Goal: Task Accomplishment & Management: Use online tool/utility

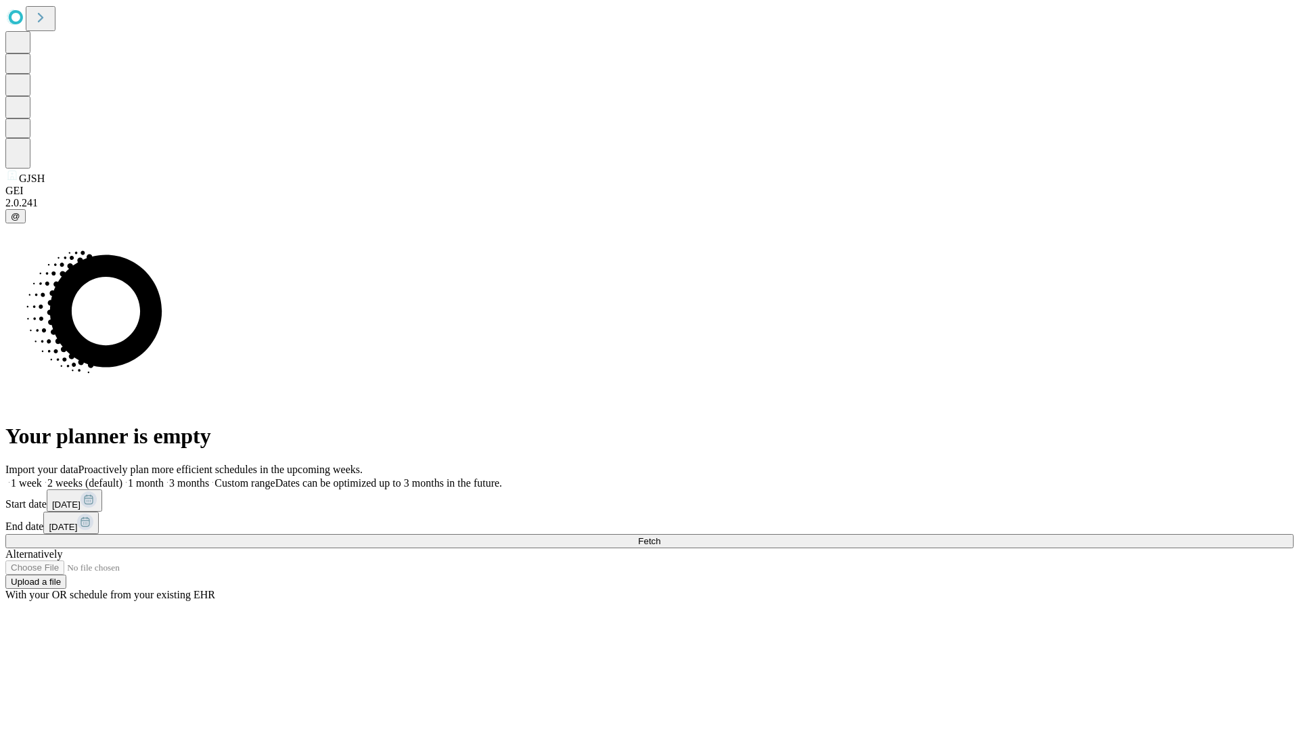
click at [660, 536] on span "Fetch" at bounding box center [649, 541] width 22 height 10
